Goal: Navigation & Orientation: Find specific page/section

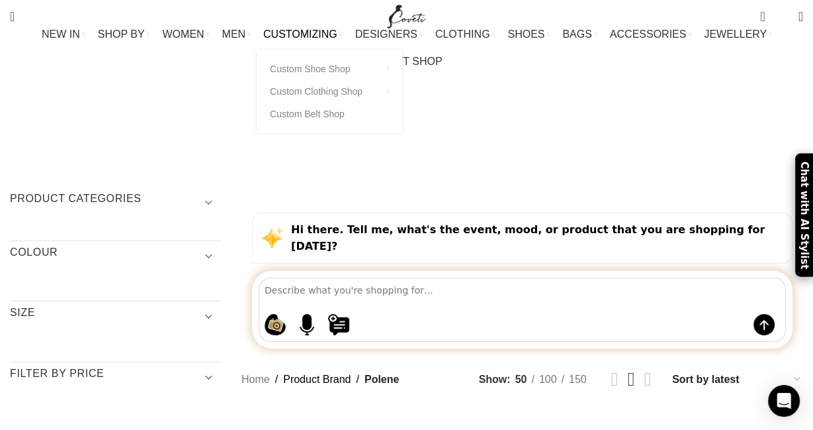
click at [274, 40] on span "CUSTOMIZING" at bounding box center [300, 34] width 74 height 13
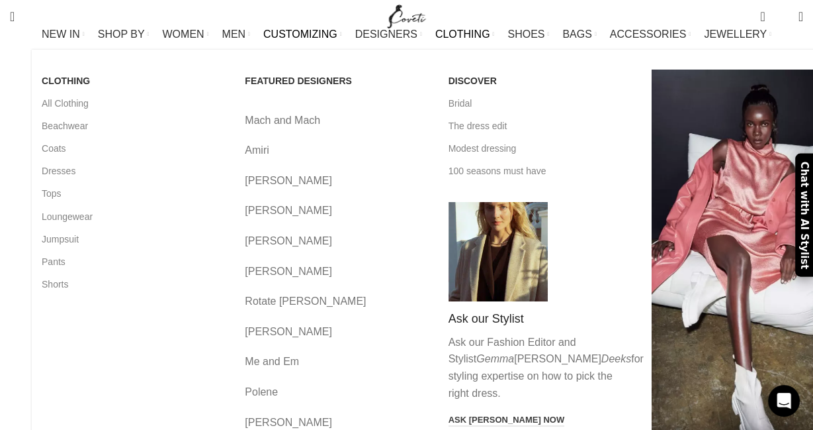
click at [435, 40] on span "CLOTHING" at bounding box center [462, 34] width 55 height 13
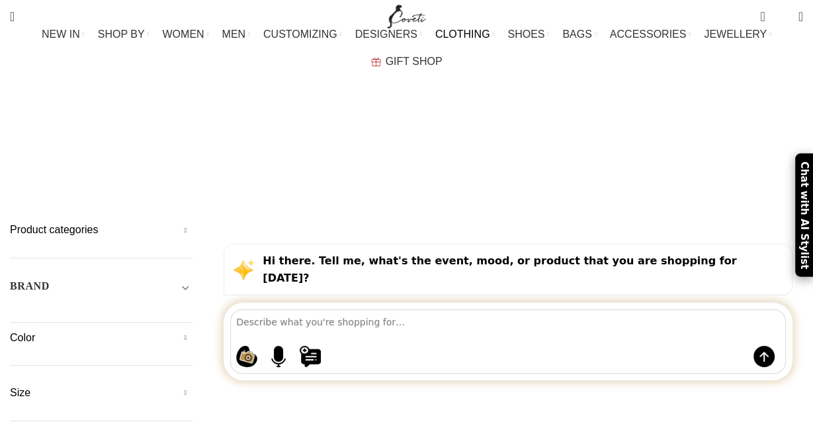
click at [435, 40] on span "CLOTHING" at bounding box center [462, 34] width 55 height 13
click at [439, 40] on span "CLOTHING" at bounding box center [462, 34] width 55 height 13
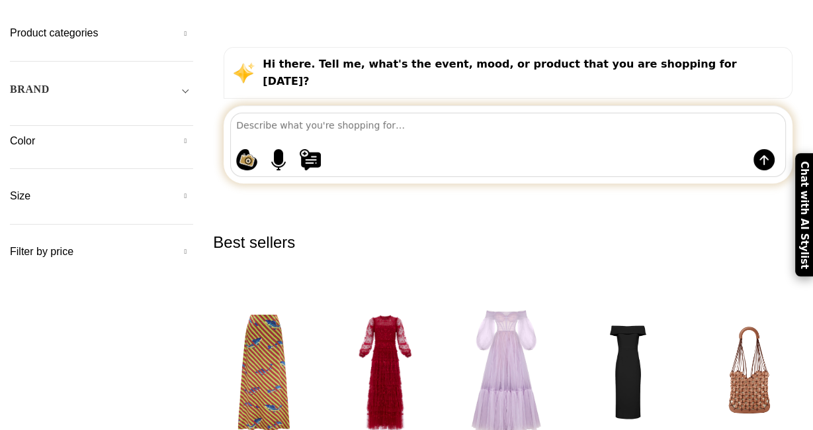
scroll to position [202, 0]
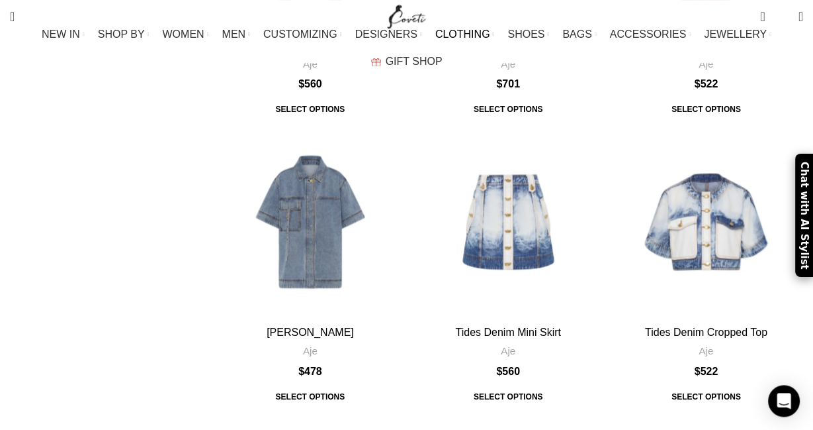
scroll to position [2135, 0]
